Goal: Use online tool/utility: Utilize a website feature to perform a specific function

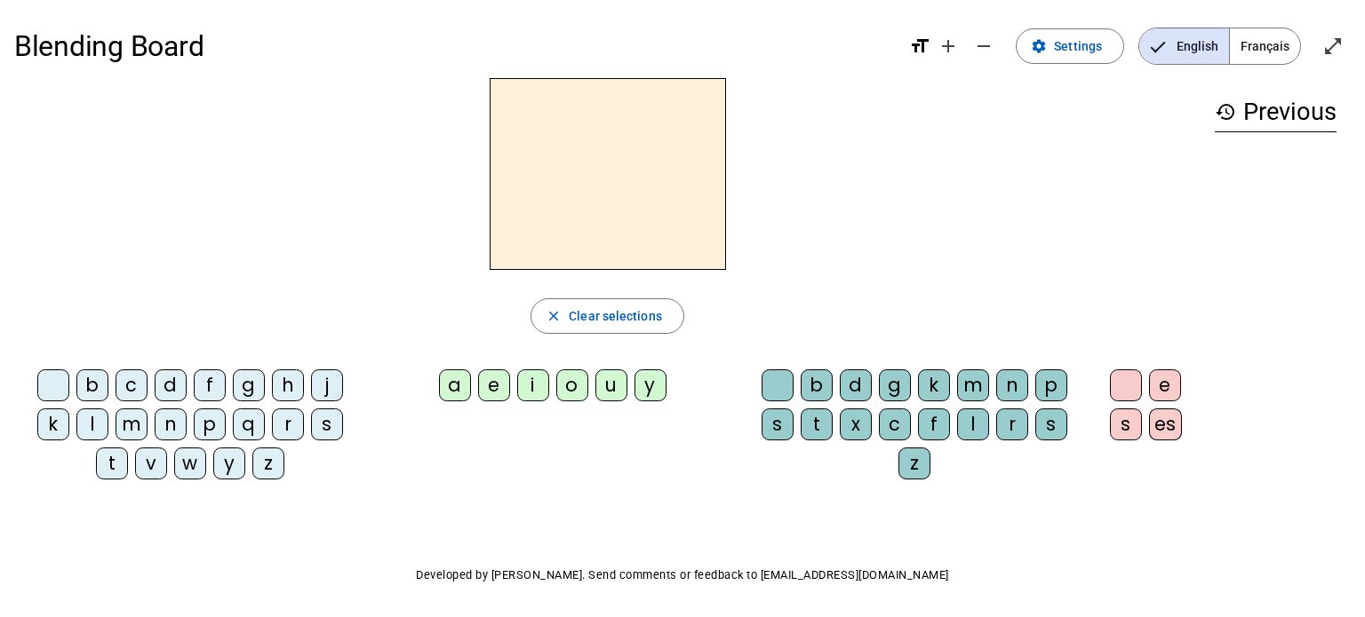
click at [1258, 47] on span "Français" at bounding box center [1265, 46] width 70 height 36
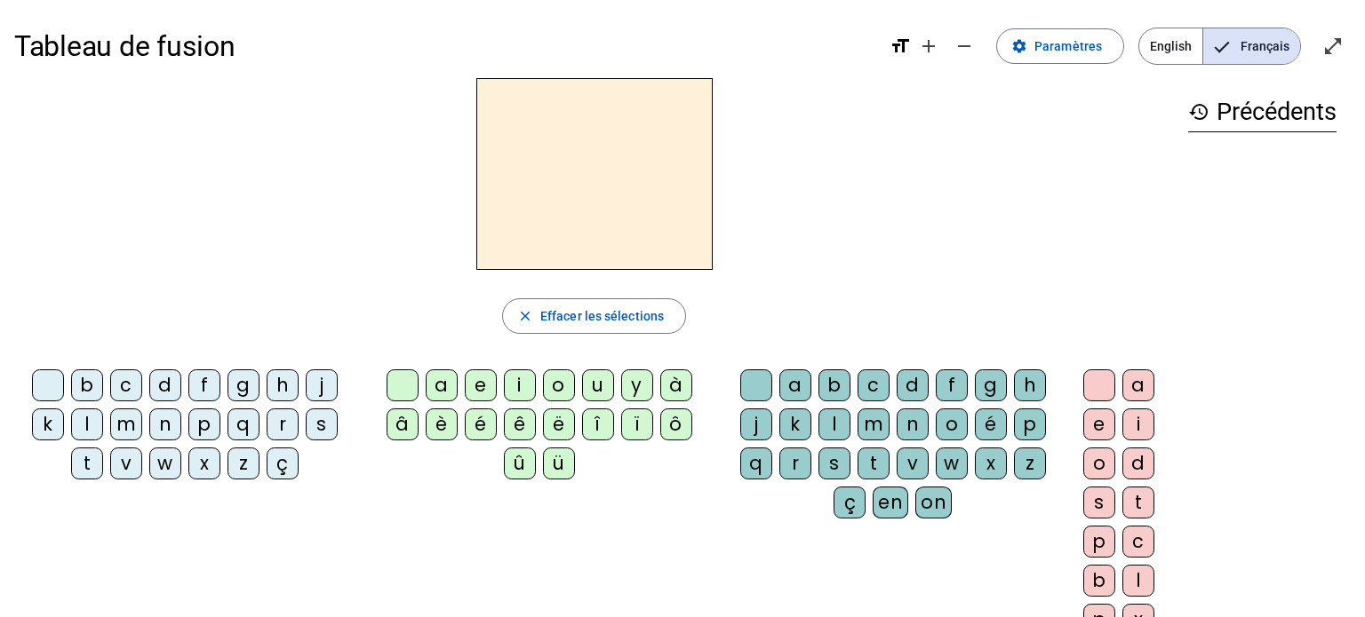
click at [166, 387] on div "d" at bounding box center [165, 386] width 32 height 32
click at [435, 374] on div "a" at bounding box center [442, 386] width 32 height 32
click at [158, 419] on div "n" at bounding box center [165, 425] width 32 height 32
click at [239, 424] on div "q" at bounding box center [243, 425] width 32 height 32
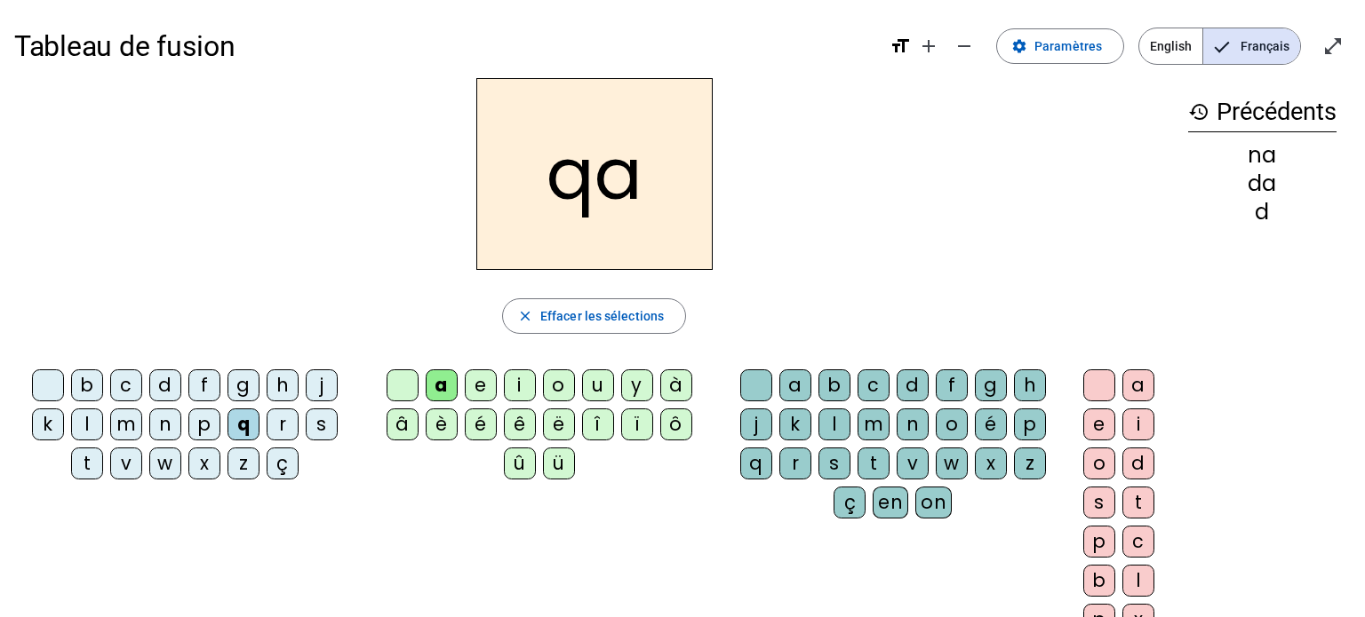
click at [175, 458] on div "w" at bounding box center [165, 464] width 32 height 32
click at [840, 422] on div "l" at bounding box center [834, 425] width 32 height 32
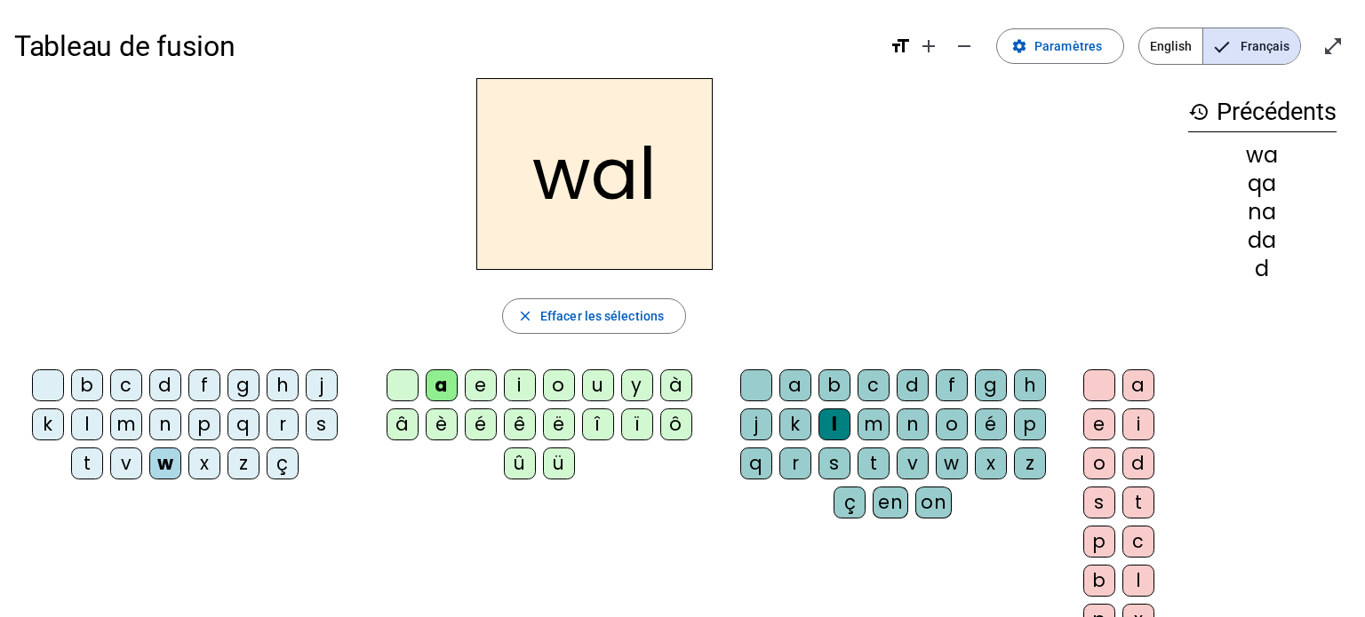
click at [126, 431] on div "m" at bounding box center [126, 425] width 32 height 32
click at [1180, 227] on div "history Précédents wal wa qa na da d" at bounding box center [1262, 350] width 177 height 544
click at [1337, 34] on span "Entrer en plein écran" at bounding box center [1332, 46] width 43 height 43
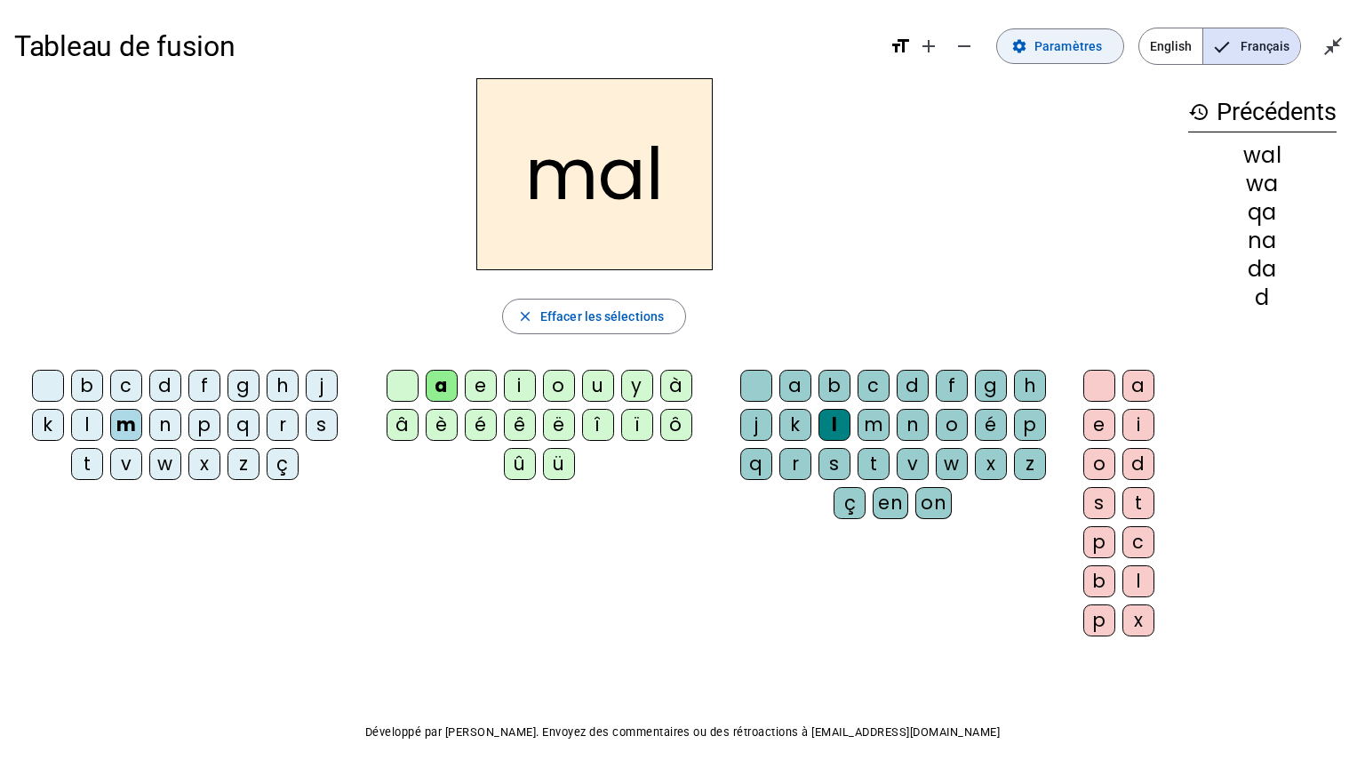
click at [1093, 44] on span "Paramètres" at bounding box center [1068, 46] width 68 height 21
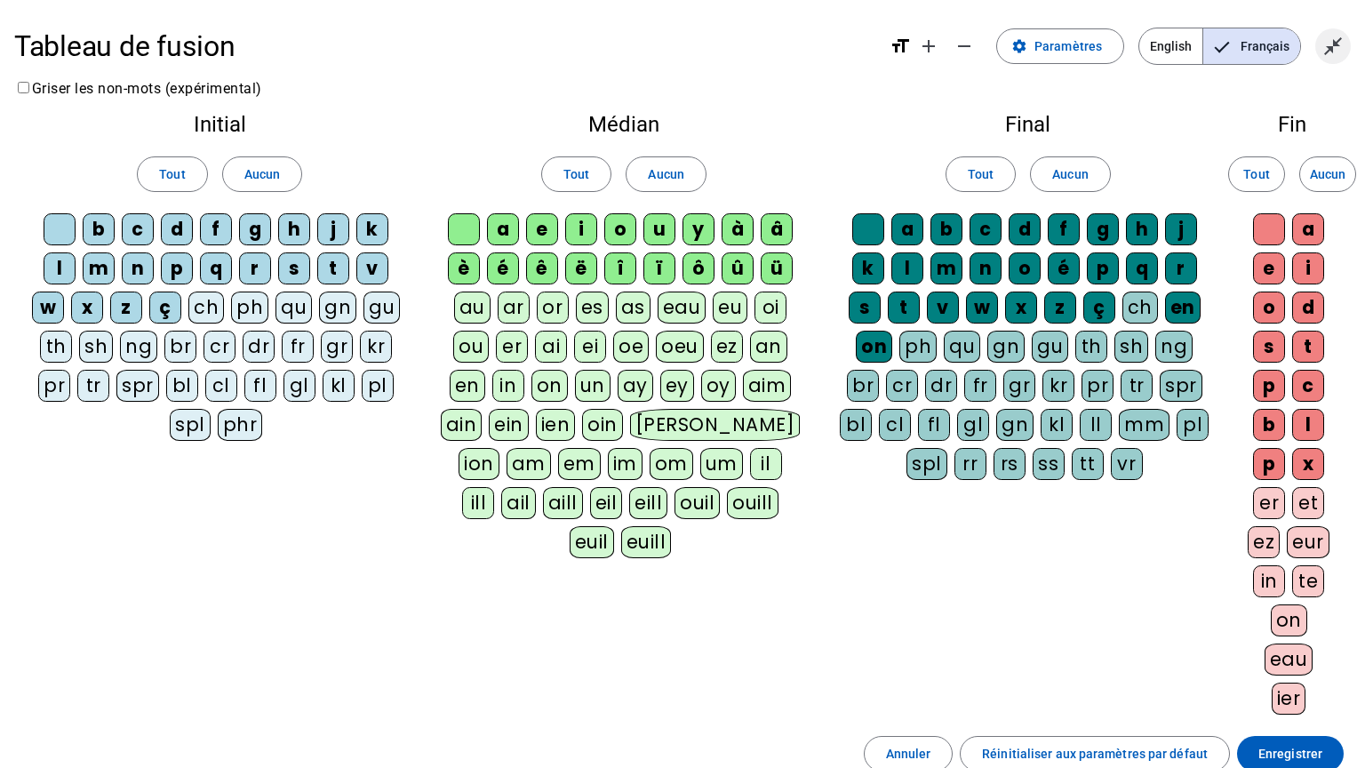
click at [1338, 42] on mat-icon "close_fullscreen" at bounding box center [1332, 46] width 21 height 21
